Goal: Information Seeking & Learning: Learn about a topic

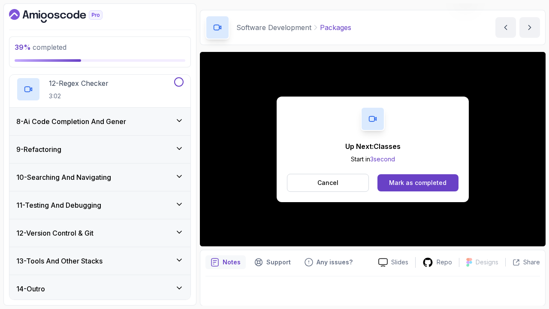
scroll to position [78, 0]
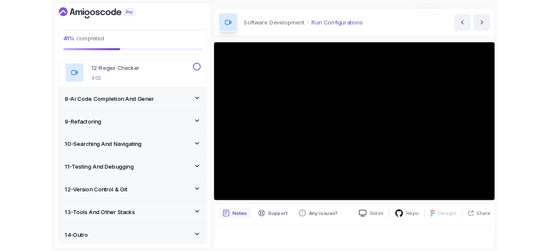
scroll to position [78, 0]
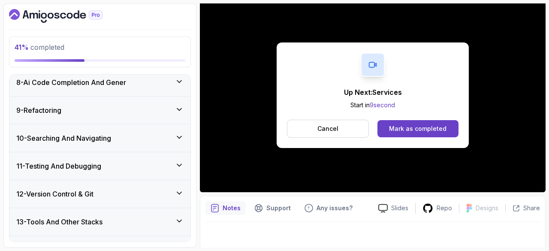
click at [425, 126] on div "Mark as completed" at bounding box center [417, 128] width 57 height 9
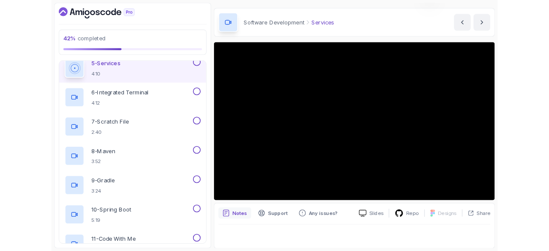
scroll to position [78, 0]
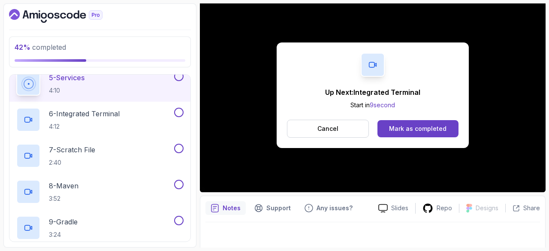
click at [437, 133] on button "Mark as completed" at bounding box center [417, 128] width 81 height 17
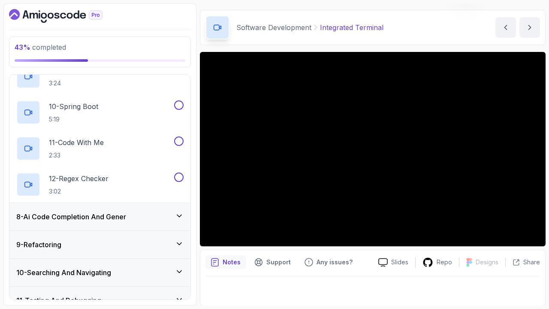
scroll to position [78, 0]
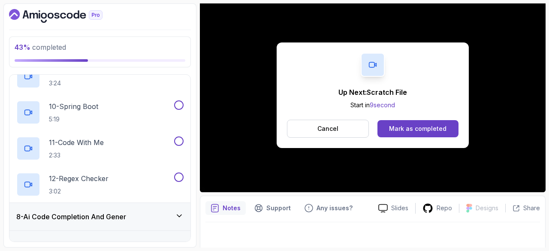
click at [422, 124] on div "Mark as completed" at bounding box center [417, 128] width 57 height 9
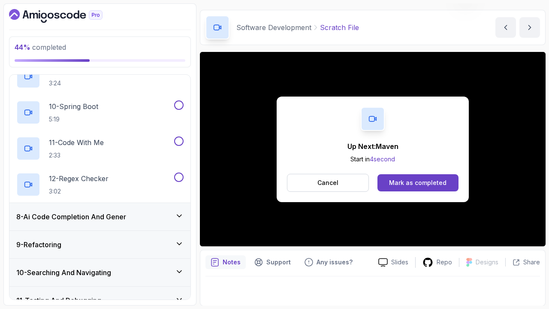
scroll to position [78, 0]
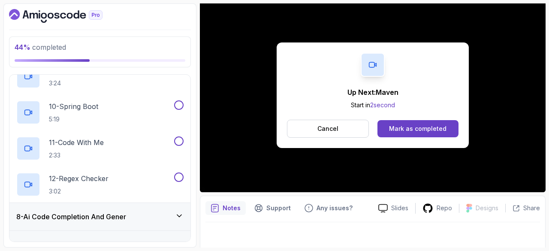
click at [420, 129] on div "Mark as completed" at bounding box center [417, 128] width 57 height 9
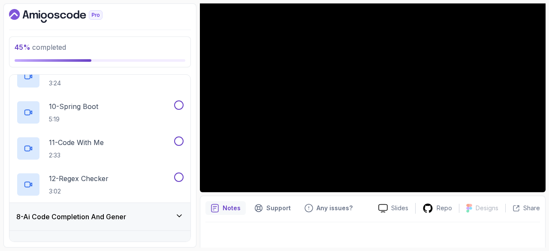
scroll to position [24, 0]
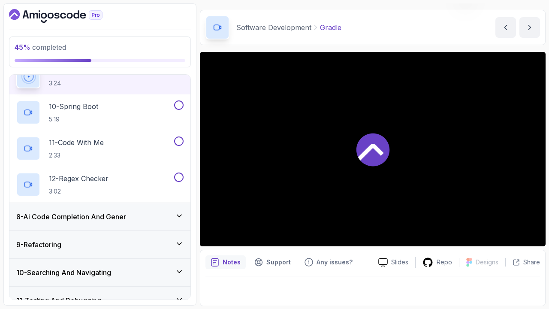
scroll to position [78, 0]
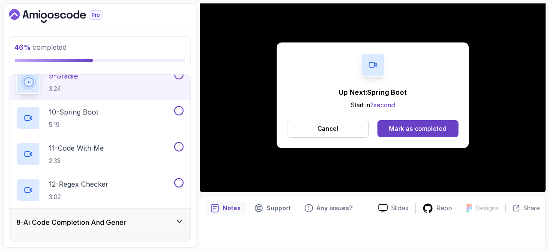
click at [341, 129] on button "Cancel" at bounding box center [328, 129] width 82 height 18
click at [421, 129] on div "Mark as completed" at bounding box center [417, 128] width 57 height 9
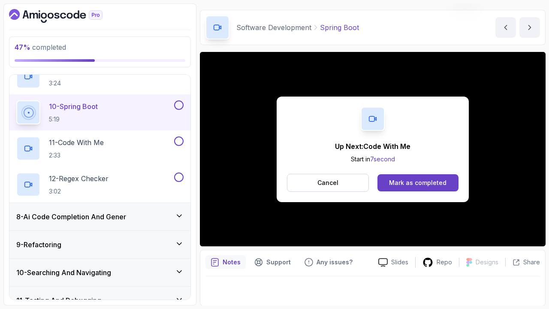
scroll to position [78, 0]
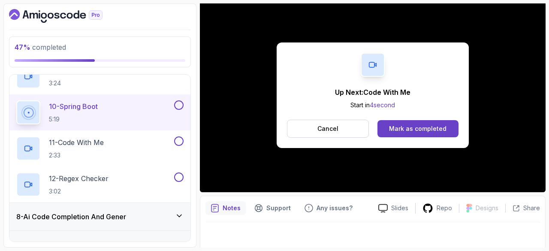
click at [413, 131] on div "Mark as completed" at bounding box center [417, 128] width 57 height 9
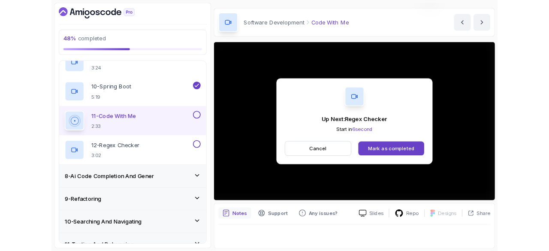
scroll to position [78, 0]
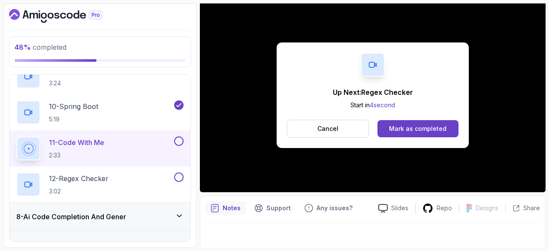
click at [429, 126] on div "Mark as completed" at bounding box center [417, 128] width 57 height 9
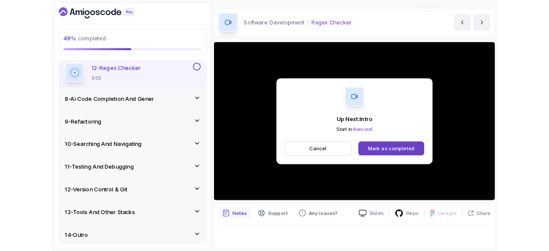
scroll to position [78, 0]
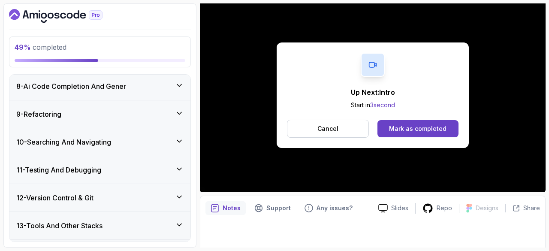
click at [434, 129] on div "Mark as completed" at bounding box center [417, 128] width 57 height 9
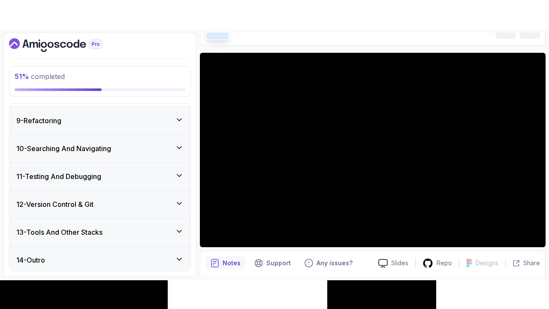
scroll to position [82, 0]
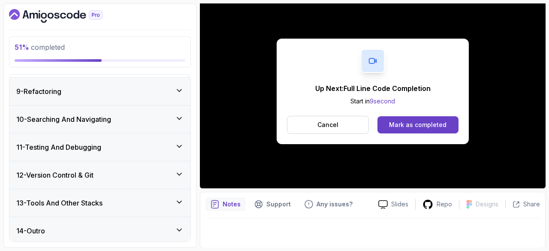
click at [415, 121] on div "Mark as completed" at bounding box center [417, 125] width 57 height 9
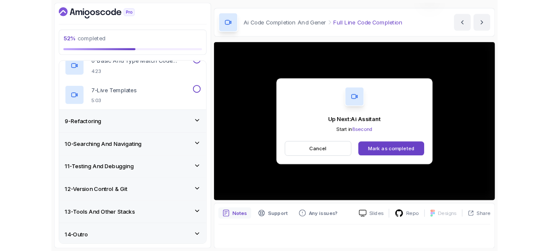
scroll to position [82, 0]
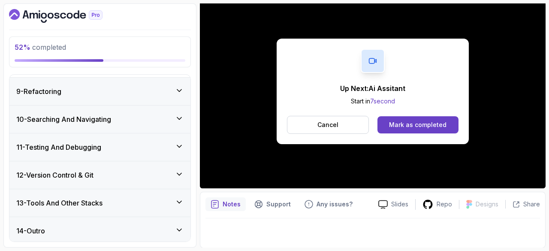
click at [434, 123] on div "Mark as completed" at bounding box center [417, 125] width 57 height 9
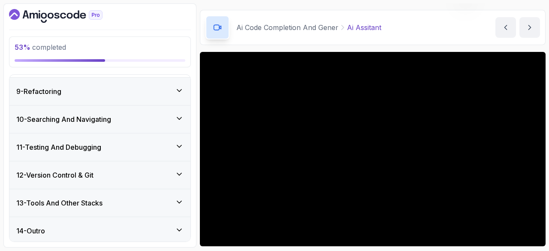
scroll to position [82, 0]
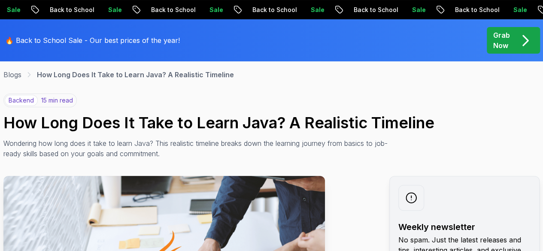
scroll to position [45, 0]
